Goal: Task Accomplishment & Management: Manage account settings

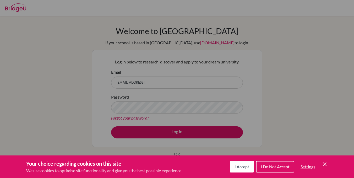
scroll to position [19, 0]
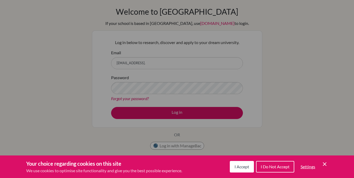
click at [241, 171] on button "I Accept" at bounding box center [242, 167] width 24 height 12
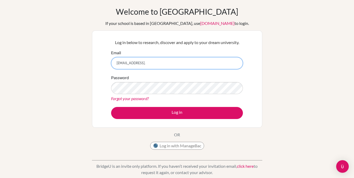
click at [175, 59] on input "[EMAIL_ADDRESS]." at bounding box center [177, 63] width 132 height 12
type input "[EMAIL_ADDRESS][DOMAIN_NAME]"
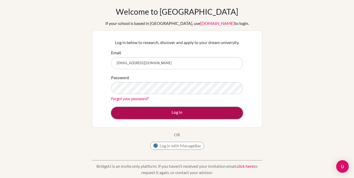
click at [145, 111] on button "Log in" at bounding box center [177, 113] width 132 height 12
click at [165, 111] on button "Log in" at bounding box center [177, 113] width 132 height 12
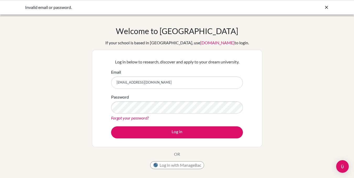
click at [175, 89] on form "Email [EMAIL_ADDRESS][DOMAIN_NAME] Password Forgot your password? Log in" at bounding box center [177, 103] width 132 height 69
click at [175, 60] on p "Log in below to research, discover and apply to your dream university." at bounding box center [177, 62] width 132 height 6
click at [173, 82] on input "[EMAIL_ADDRESS][DOMAIN_NAME]" at bounding box center [177, 82] width 132 height 12
type input "m"
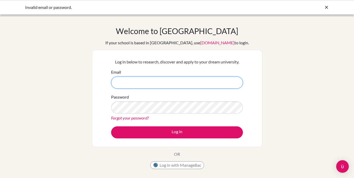
type input "[EMAIL_ADDRESS][DOMAIN_NAME]"
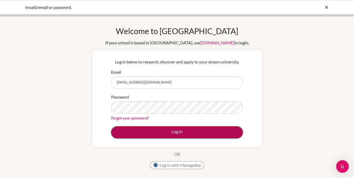
click at [161, 128] on button "Log in" at bounding box center [177, 132] width 132 height 12
